Goal: Transaction & Acquisition: Obtain resource

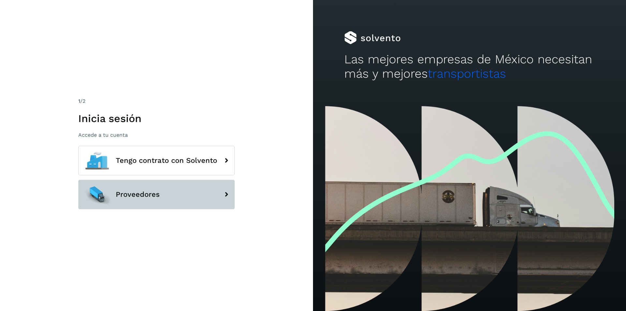
click at [143, 190] on button "Proveedores" at bounding box center [156, 194] width 156 height 29
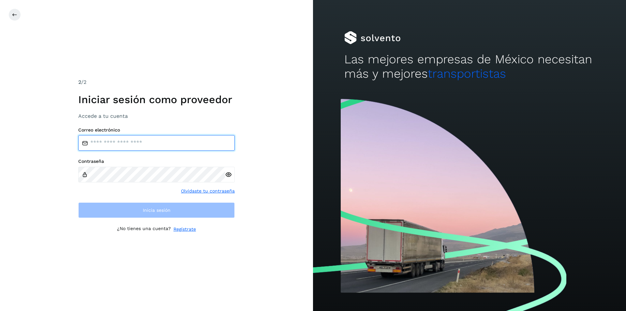
type input "**********"
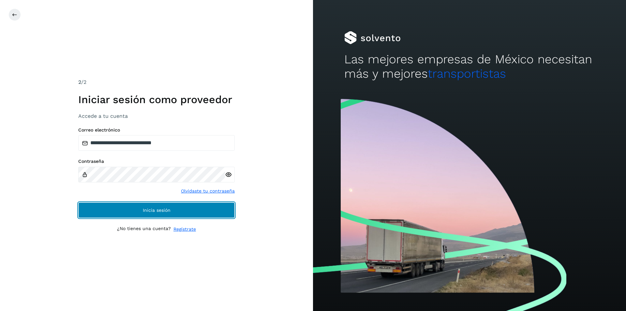
click at [145, 212] on span "Inicia sesión" at bounding box center [157, 210] width 28 height 5
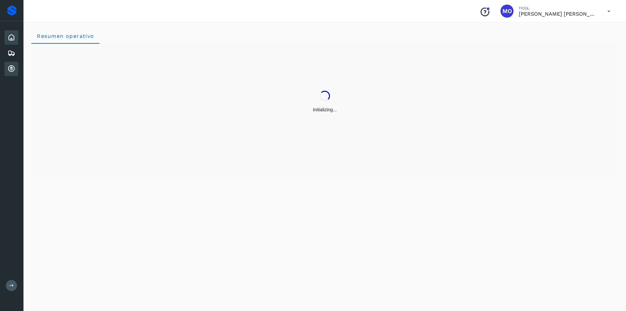
click at [9, 64] on div "Cuentas por cobrar" at bounding box center [12, 69] width 14 height 14
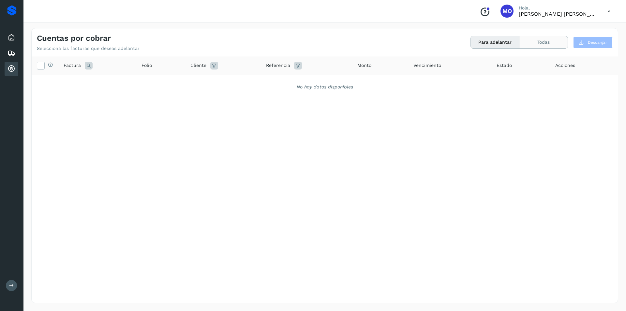
click at [536, 40] on button "Todas" at bounding box center [543, 42] width 48 height 12
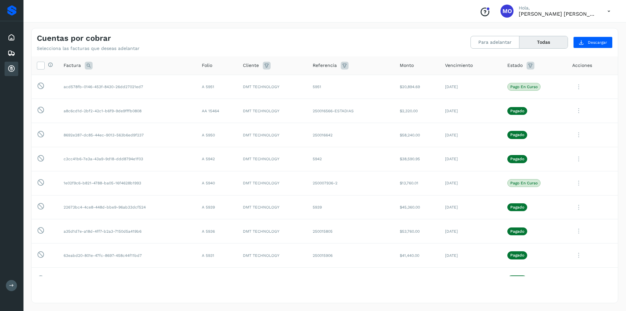
click at [12, 70] on icon at bounding box center [11, 69] width 8 height 8
click at [497, 45] on button "Para adelantar" at bounding box center [495, 42] width 49 height 12
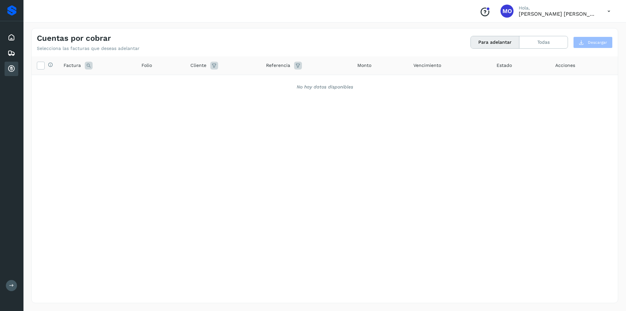
click at [11, 69] on icon at bounding box center [11, 69] width 8 height 8
click at [609, 12] on icon at bounding box center [608, 11] width 13 height 13
click at [576, 29] on div "Cerrar sesión" at bounding box center [576, 29] width 78 height 12
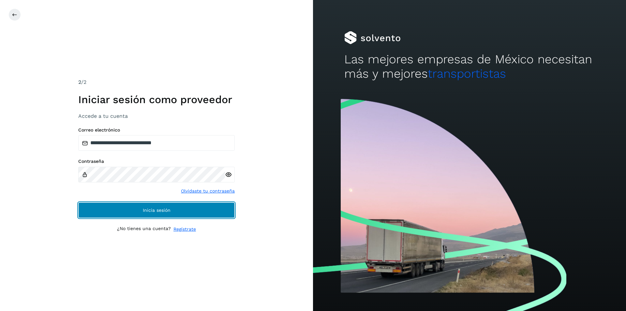
click at [145, 206] on button "Inicia sesión" at bounding box center [156, 210] width 156 height 16
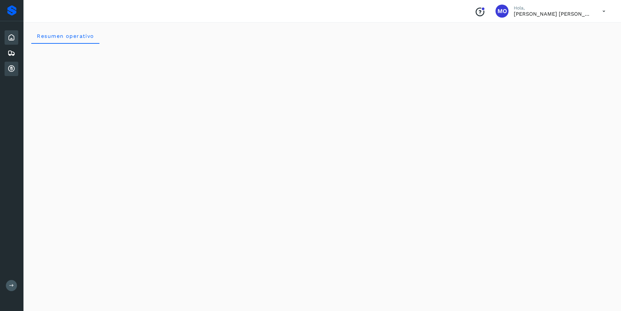
click at [12, 67] on icon at bounding box center [11, 69] width 8 height 8
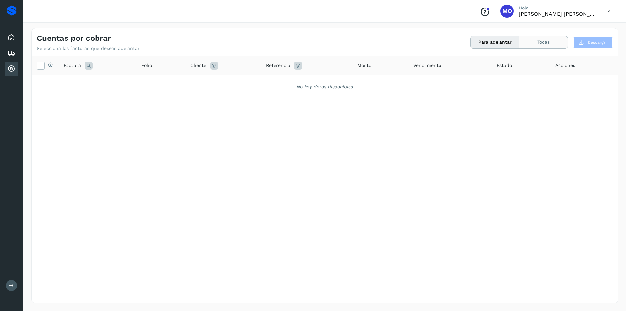
click at [531, 39] on button "Todas" at bounding box center [543, 42] width 48 height 12
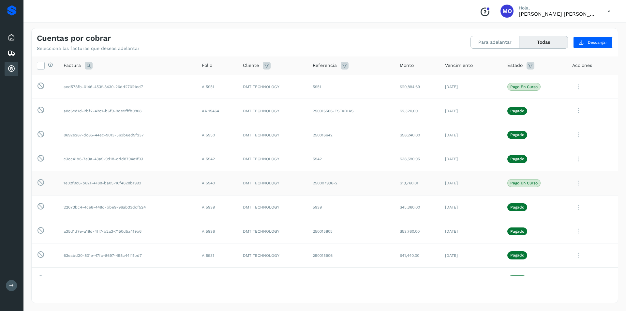
click at [573, 187] on icon at bounding box center [578, 182] width 13 height 13
click at [425, 279] on div at bounding box center [313, 155] width 626 height 311
click at [486, 45] on button "Para adelantar" at bounding box center [495, 42] width 49 height 12
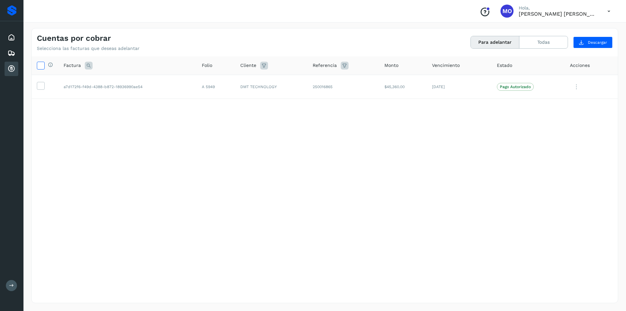
click at [41, 66] on icon at bounding box center [40, 65] width 7 height 7
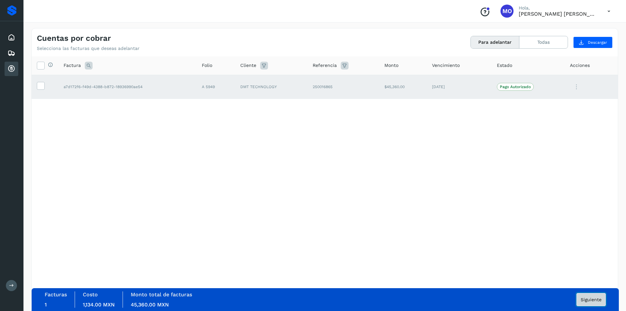
click at [597, 301] on span "Siguiente" at bounding box center [591, 299] width 21 height 5
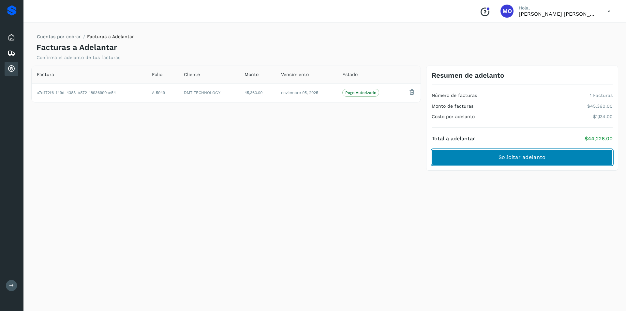
click at [538, 156] on span "Solicitar adelanto" at bounding box center [521, 157] width 47 height 7
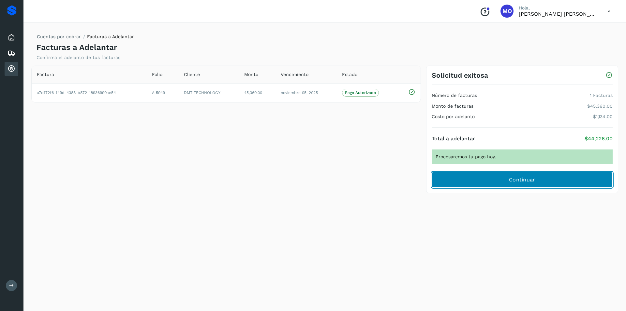
click at [540, 177] on button "Continuar" at bounding box center [522, 180] width 181 height 16
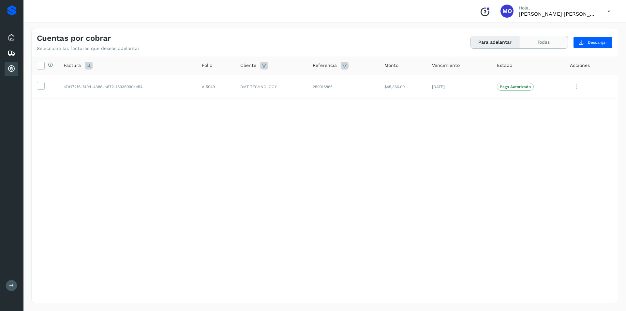
click at [537, 41] on button "Todas" at bounding box center [543, 42] width 48 height 12
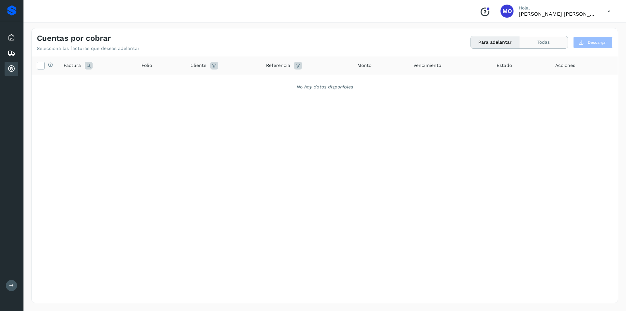
click at [534, 44] on button "Todas" at bounding box center [543, 42] width 48 height 12
click at [541, 39] on button "Todas" at bounding box center [543, 42] width 48 height 12
click at [525, 41] on button "Todas" at bounding box center [543, 42] width 48 height 12
click at [541, 44] on button "Todas" at bounding box center [543, 42] width 48 height 12
click at [547, 46] on button "Todas" at bounding box center [543, 42] width 48 height 12
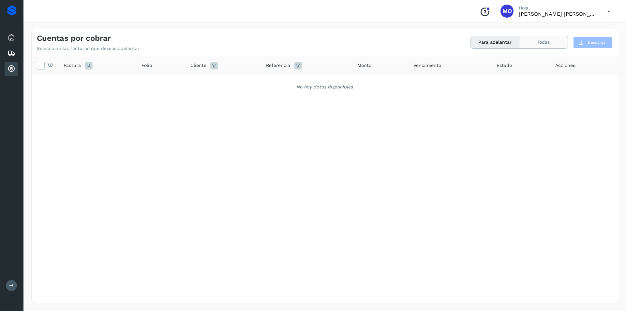
click at [543, 46] on button "Todas" at bounding box center [543, 42] width 48 height 12
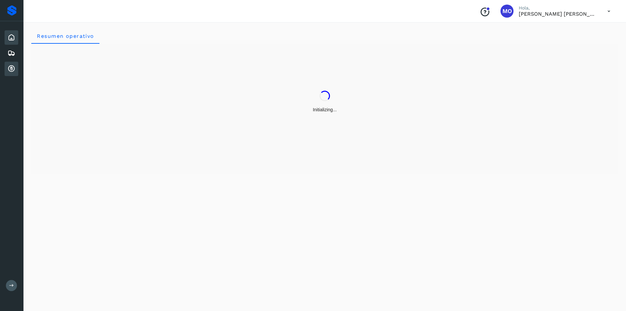
click at [13, 71] on icon at bounding box center [11, 69] width 8 height 8
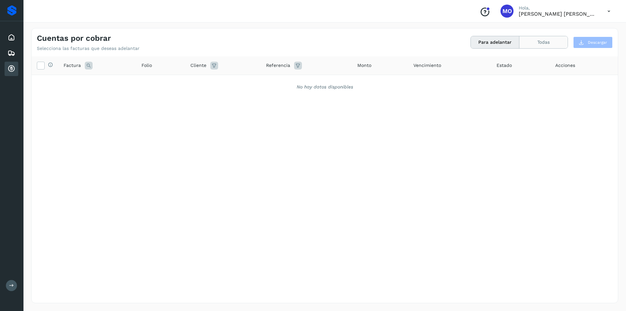
click at [535, 44] on button "Todas" at bounding box center [543, 42] width 48 height 12
click at [539, 46] on button "Todas" at bounding box center [543, 42] width 48 height 12
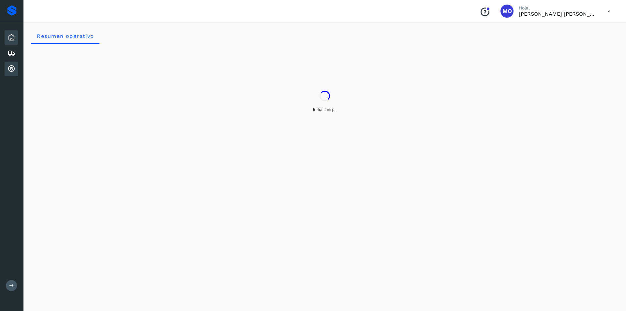
click at [8, 66] on icon at bounding box center [11, 69] width 8 height 8
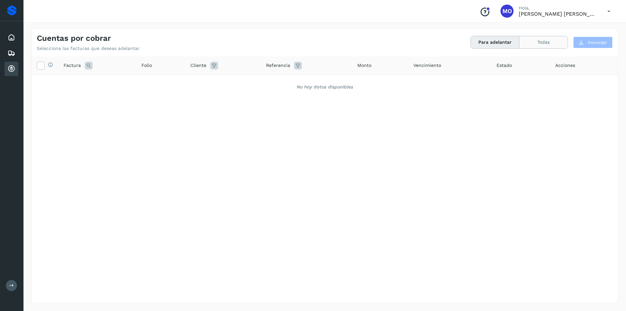
click at [553, 44] on button "Todas" at bounding box center [543, 42] width 48 height 12
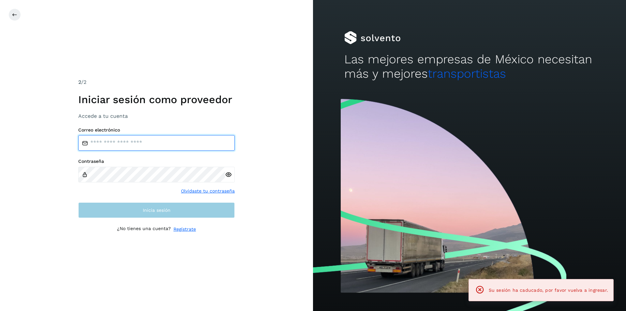
type input "**********"
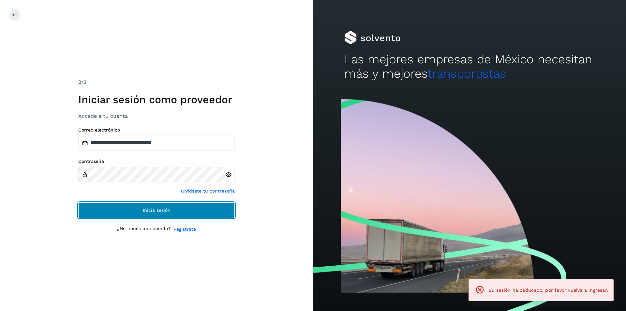
click at [161, 211] on span "Inicia sesión" at bounding box center [157, 210] width 28 height 5
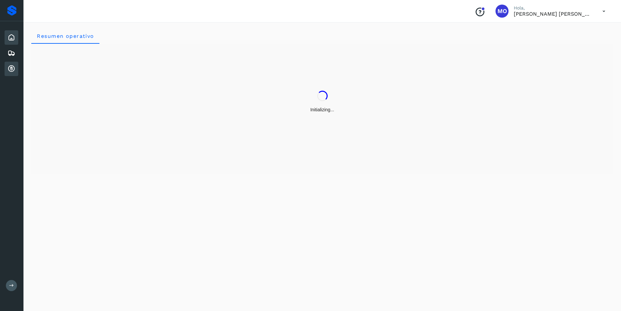
click at [11, 68] on icon at bounding box center [11, 69] width 8 height 8
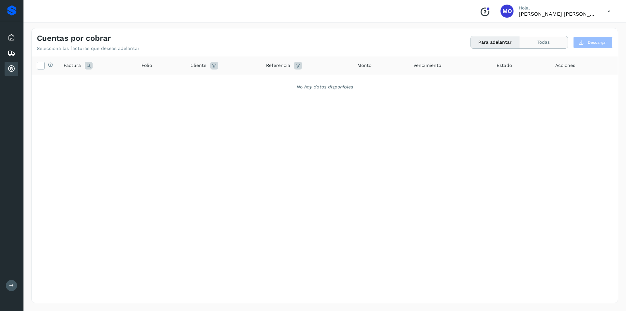
click at [552, 39] on button "Todas" at bounding box center [543, 42] width 48 height 12
click at [546, 47] on button "Todas" at bounding box center [543, 42] width 48 height 12
click at [530, 41] on button "Todas" at bounding box center [543, 42] width 48 height 12
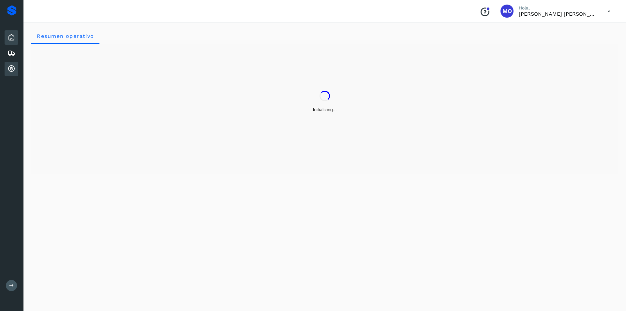
click at [11, 70] on icon at bounding box center [11, 69] width 8 height 8
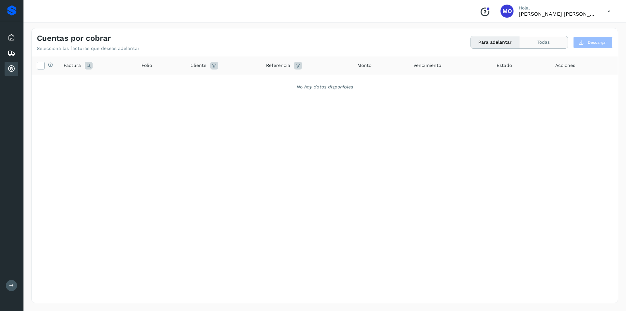
click at [538, 40] on button "Todas" at bounding box center [543, 42] width 48 height 12
click at [537, 42] on button "Todas" at bounding box center [543, 42] width 48 height 12
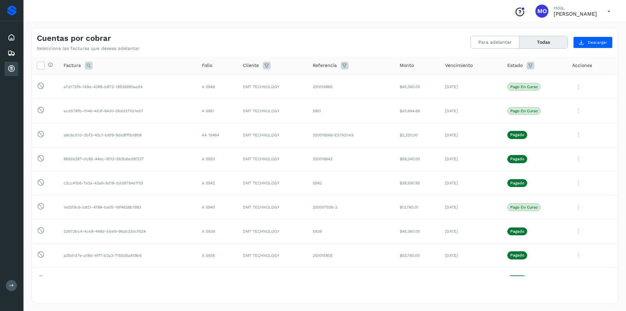
click at [280, 295] on div "Selecciona todas las facturas disponibles para adelanto Factura Folio Cliente R…" at bounding box center [325, 178] width 586 height 245
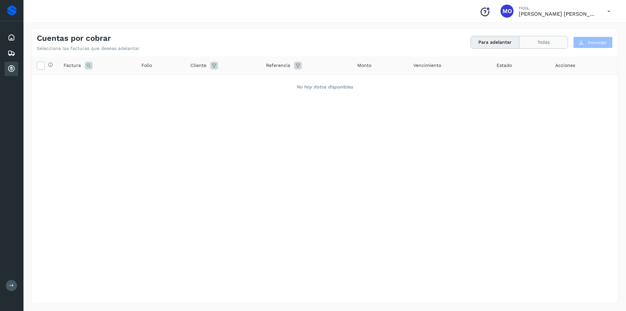
click at [541, 38] on button "Todas" at bounding box center [543, 42] width 48 height 12
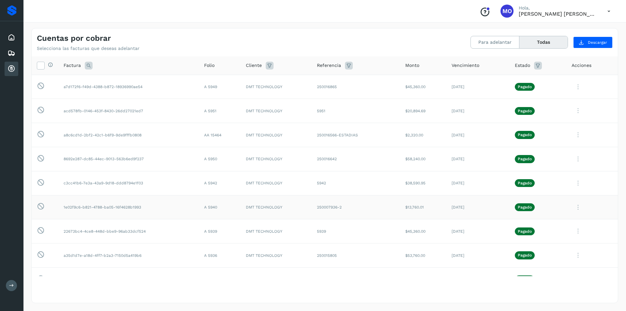
click at [572, 205] on icon at bounding box center [577, 206] width 13 height 13
click at [550, 263] on button "CEP" at bounding box center [574, 261] width 78 height 12
click at [575, 113] on icon at bounding box center [577, 110] width 13 height 13
click at [553, 166] on button "CEP" at bounding box center [574, 164] width 78 height 12
click at [573, 87] on icon at bounding box center [577, 86] width 13 height 13
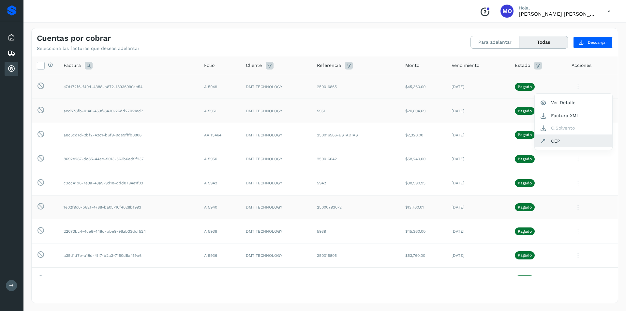
click at [571, 144] on button "CEP" at bounding box center [574, 141] width 78 height 12
